Goal: Find specific page/section: Find specific page/section

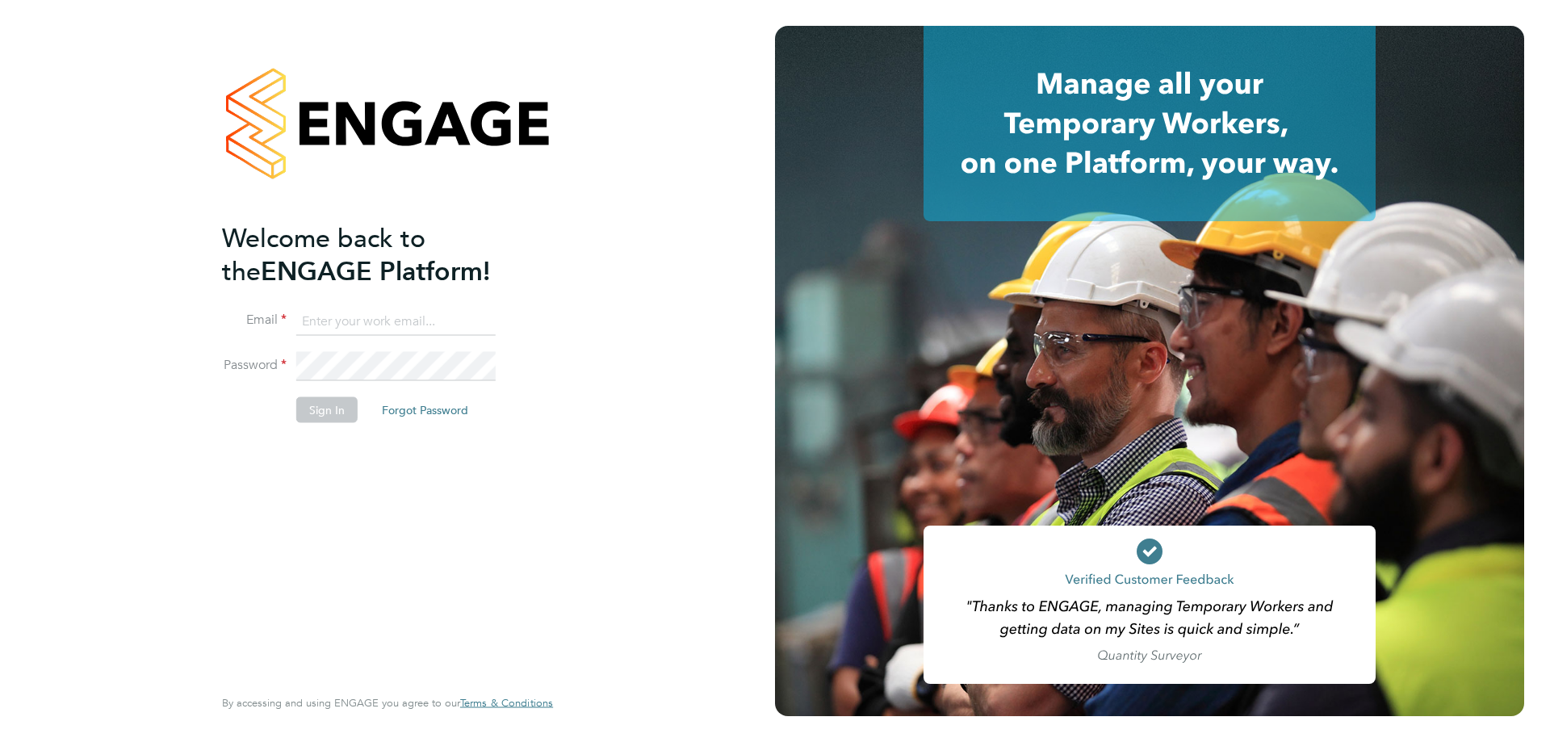
click at [391, 315] on input at bounding box center [395, 321] width 199 height 29
type input "scott@simcott.co.uk"
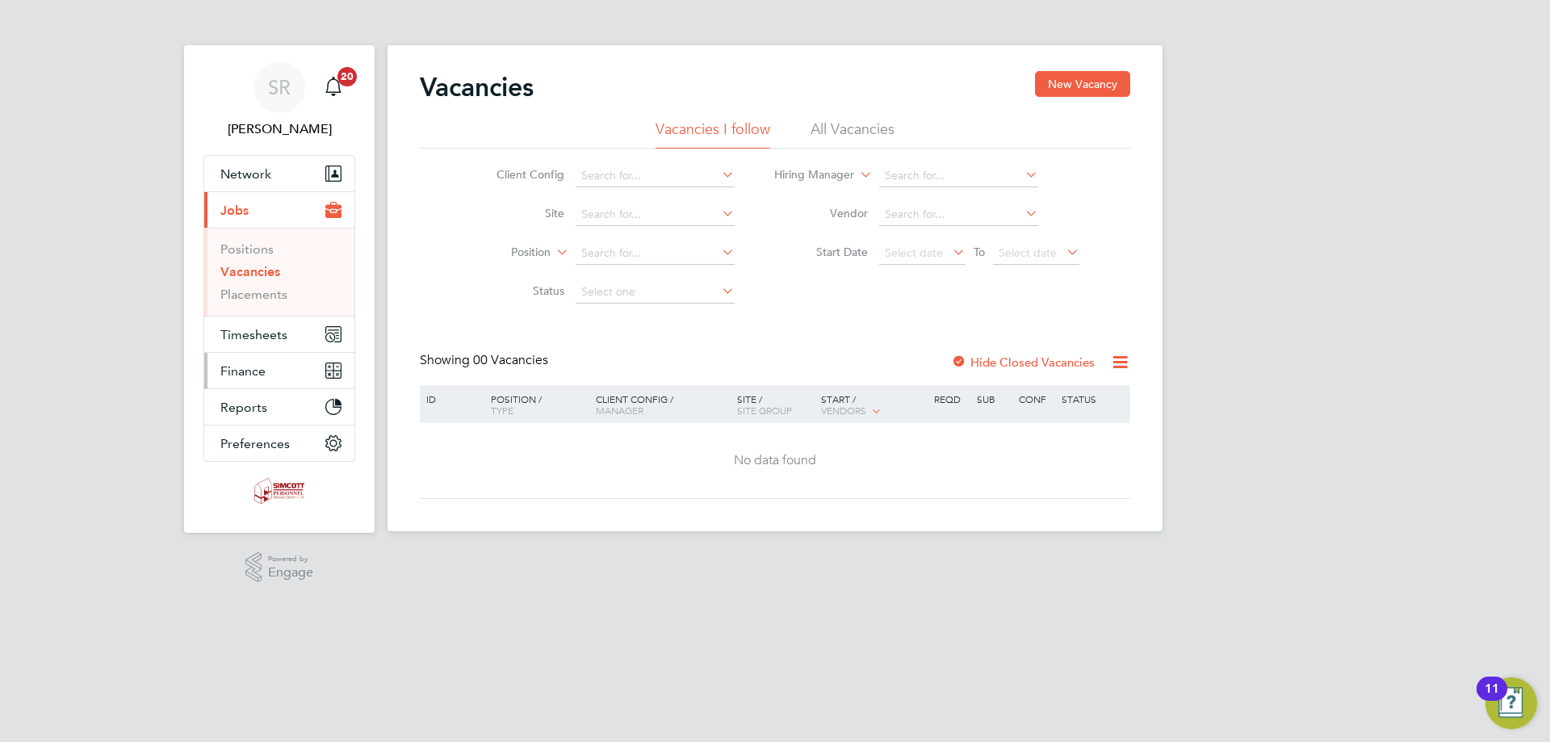
click at [266, 376] on button "Finance" at bounding box center [279, 371] width 150 height 36
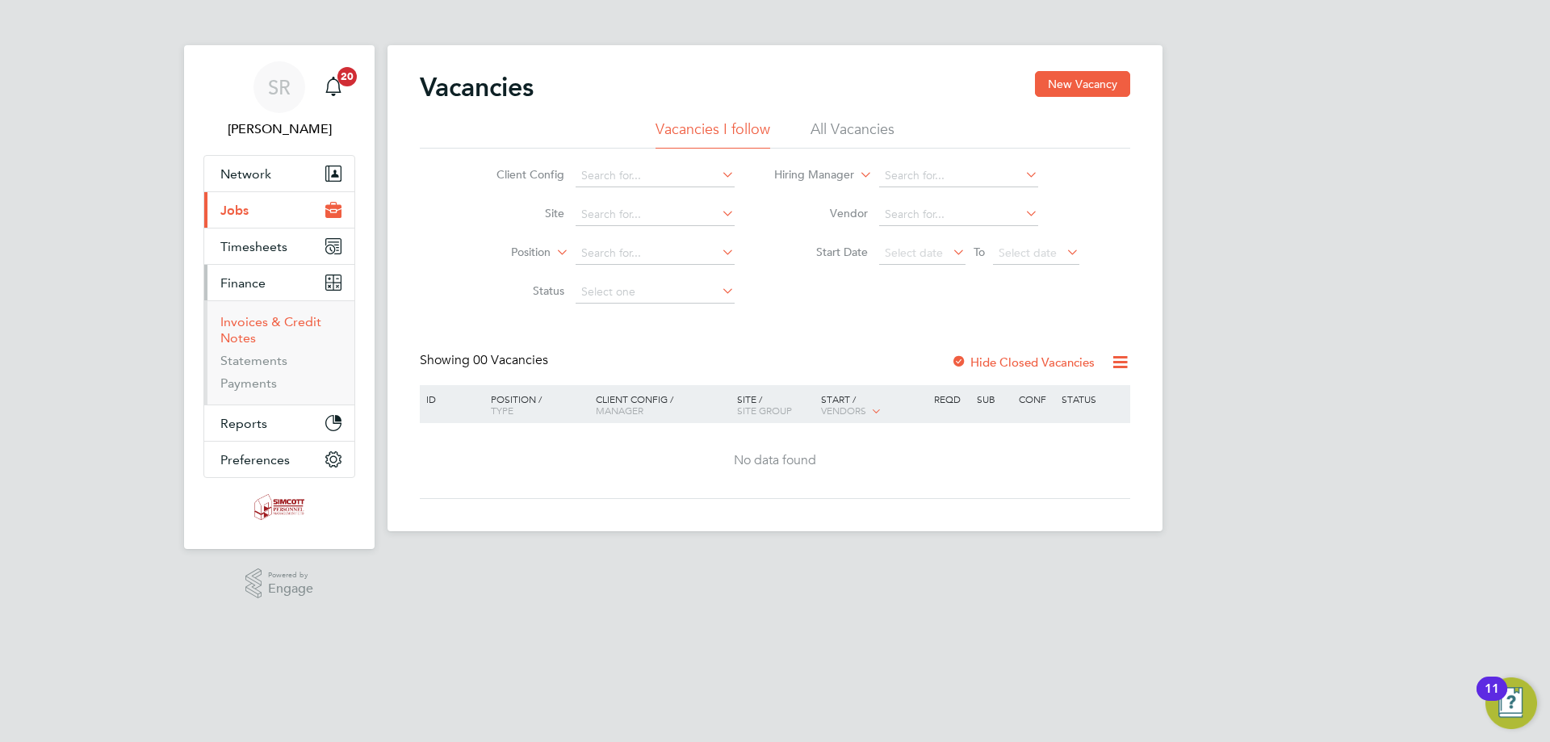
click at [256, 316] on link "Invoices & Credit Notes" at bounding box center [270, 329] width 101 height 31
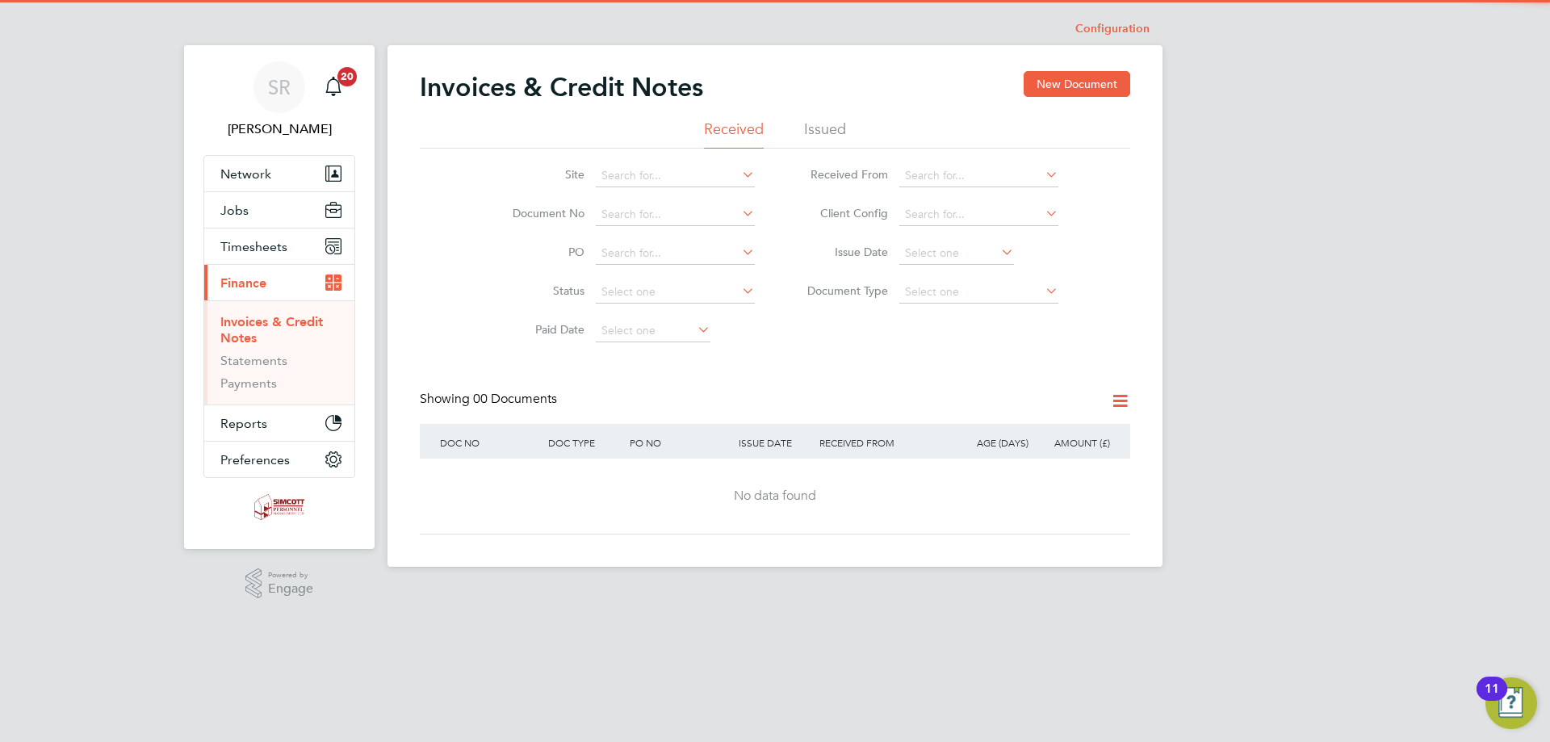
click at [835, 128] on li "Issued" at bounding box center [825, 133] width 42 height 29
